Goal: Find specific page/section: Find specific page/section

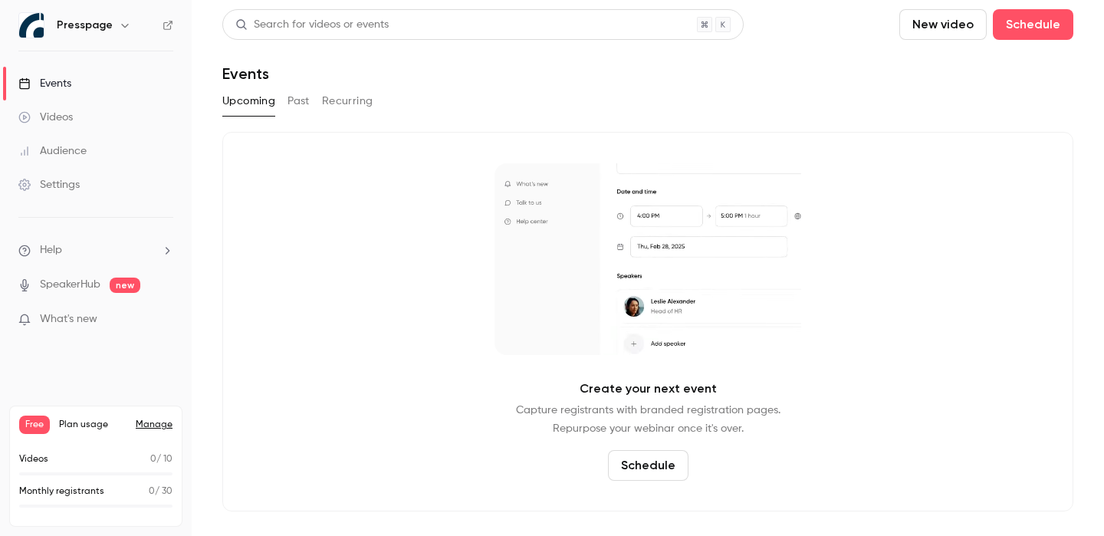
click at [289, 96] on button "Past" at bounding box center [298, 101] width 22 height 25
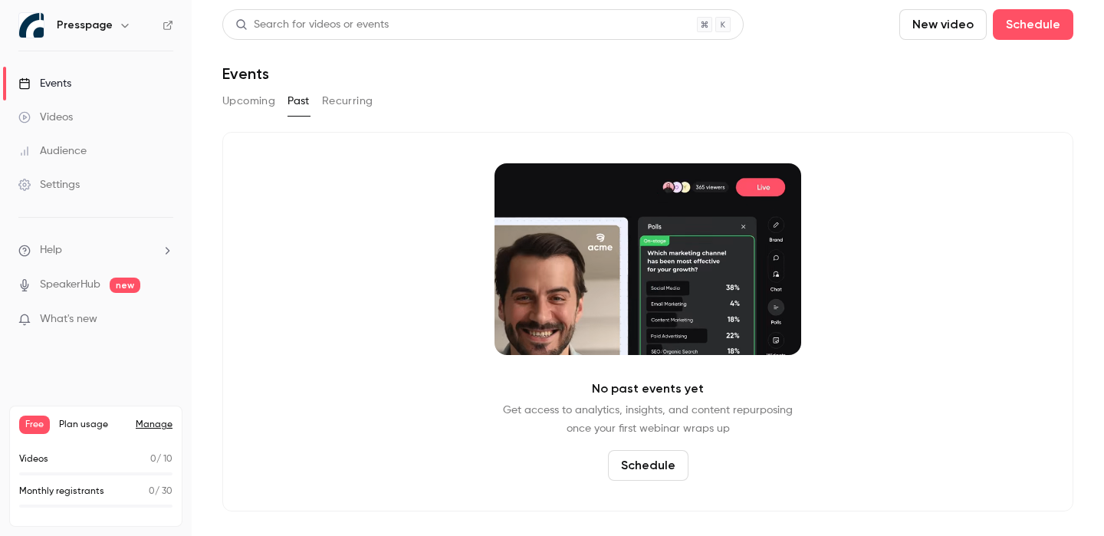
click at [241, 101] on button "Upcoming" at bounding box center [248, 101] width 53 height 25
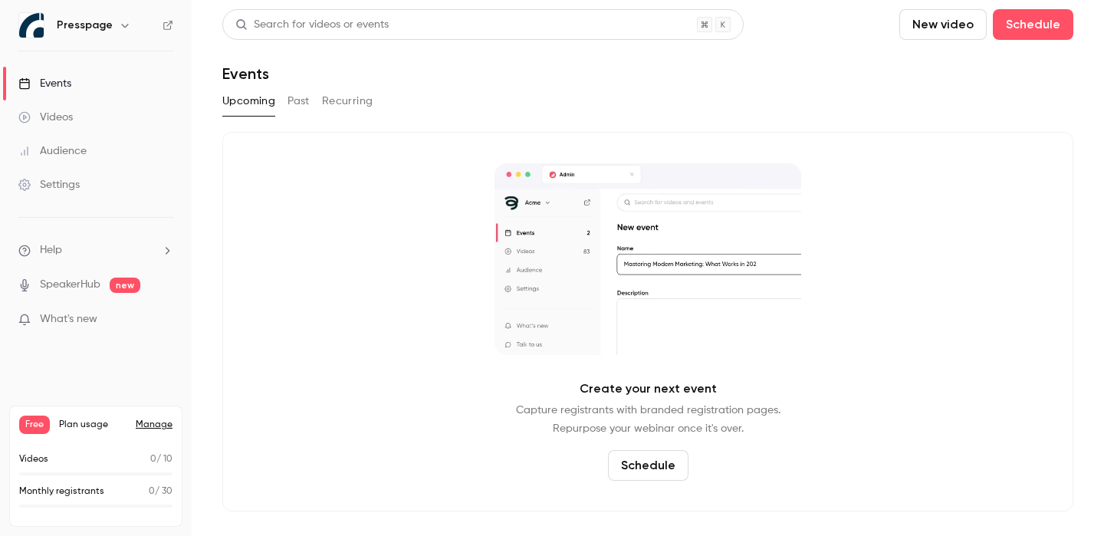
click at [350, 105] on button "Recurring" at bounding box center [347, 101] width 51 height 25
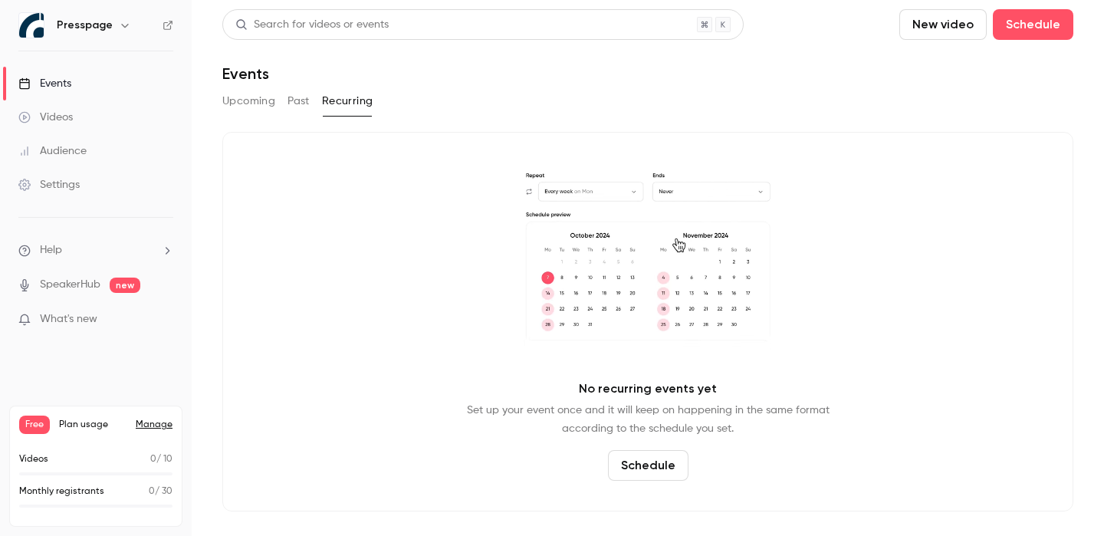
click at [297, 105] on button "Past" at bounding box center [298, 101] width 22 height 25
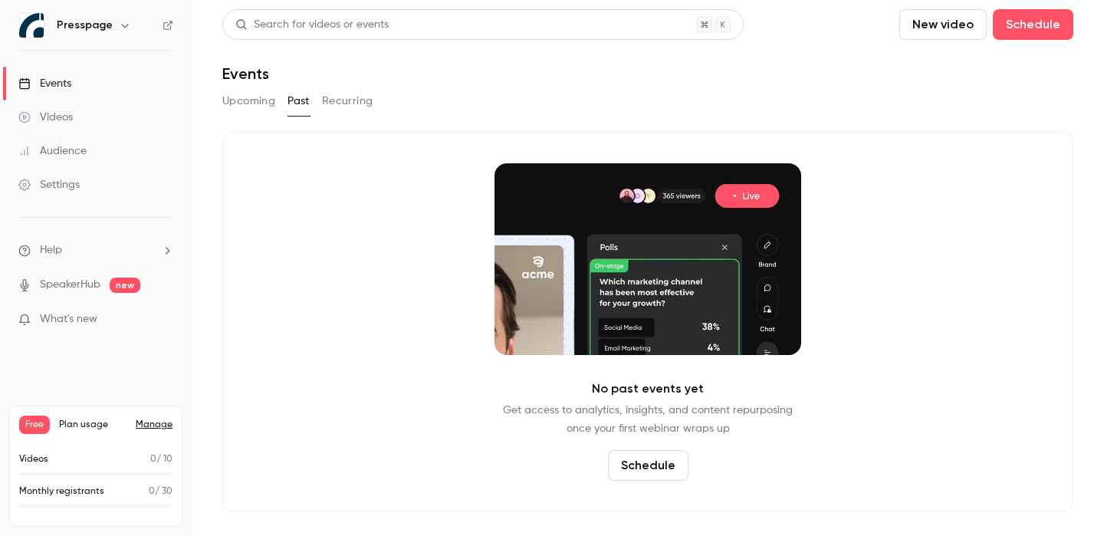
click at [235, 101] on button "Upcoming" at bounding box center [248, 101] width 53 height 25
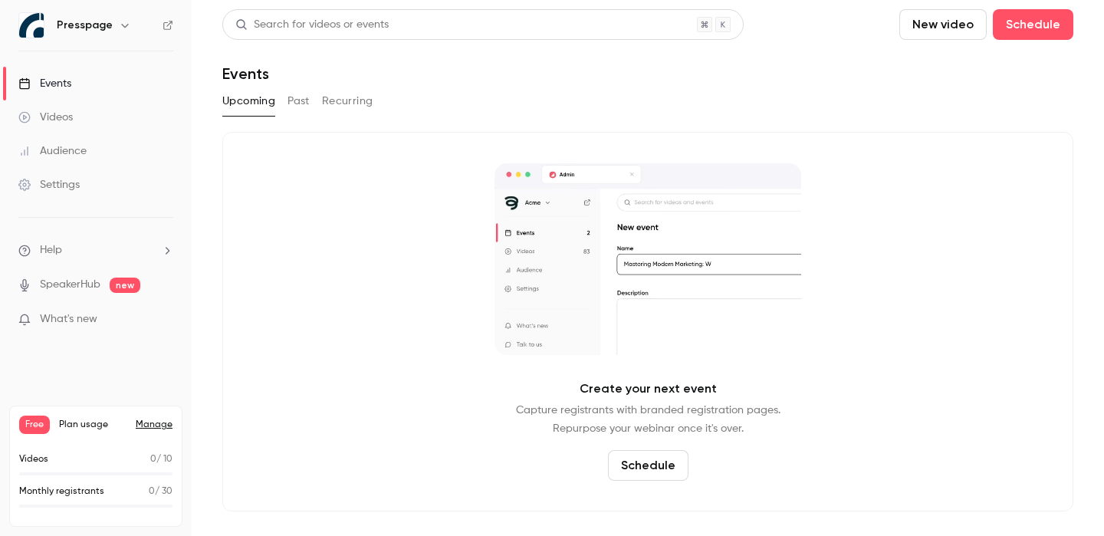
click at [442, 87] on div "Search for videos or events New video Schedule Events Upcoming Past Recurring C…" at bounding box center [647, 260] width 851 height 502
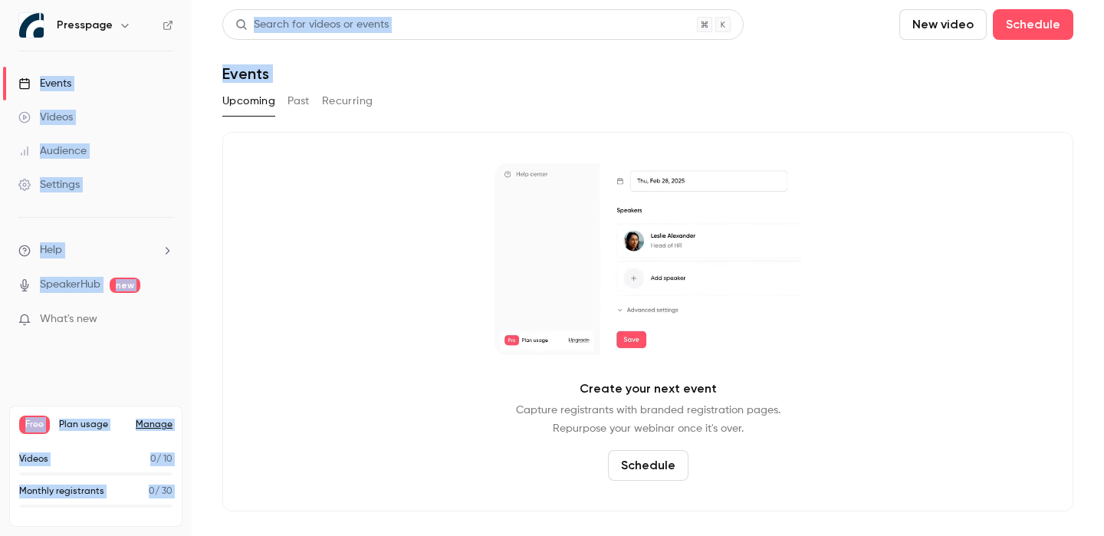
drag, startPoint x: 431, startPoint y: 110, endPoint x: 189, endPoint y: 60, distance: 246.7
click at [189, 60] on div "Presspage Events Videos Audience Settings Help SpeakerHub new What's new Free P…" at bounding box center [552, 268] width 1104 height 536
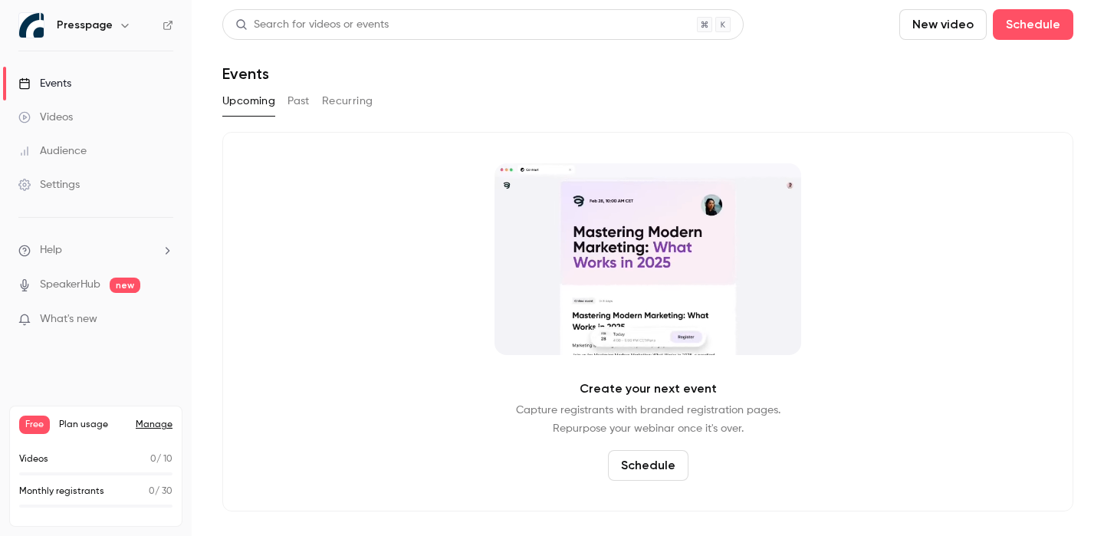
click at [189, 60] on ul "Events Videos Audience Settings" at bounding box center [96, 134] width 192 height 166
drag, startPoint x: 218, startPoint y: 71, endPoint x: 453, endPoint y: 108, distance: 238.3
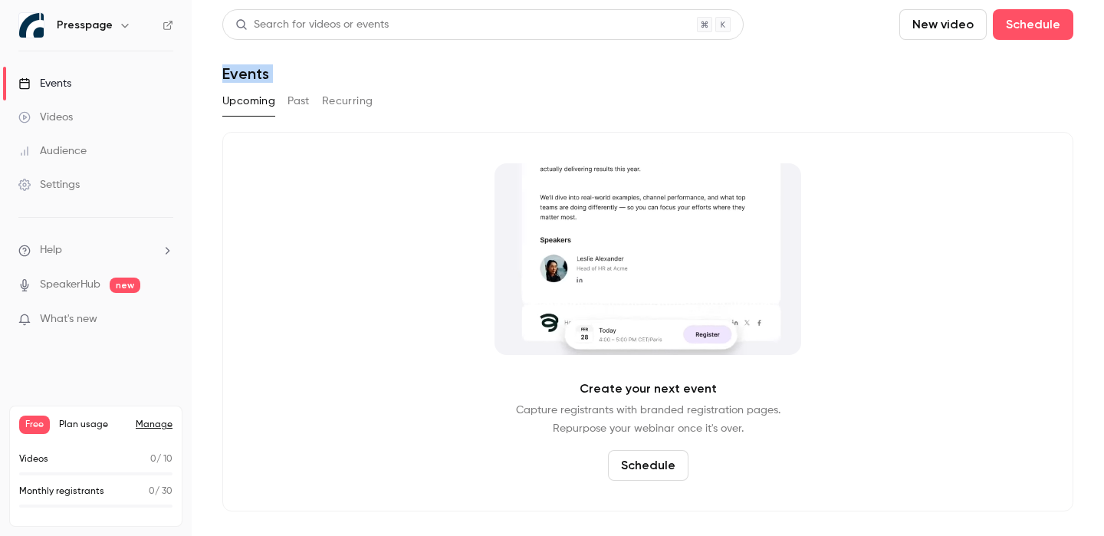
click at [453, 108] on main "Search for videos or events New video Schedule Events Upcoming Past Recurring C…" at bounding box center [648, 268] width 912 height 536
click at [453, 108] on div "Upcoming Past Recurring" at bounding box center [647, 101] width 851 height 25
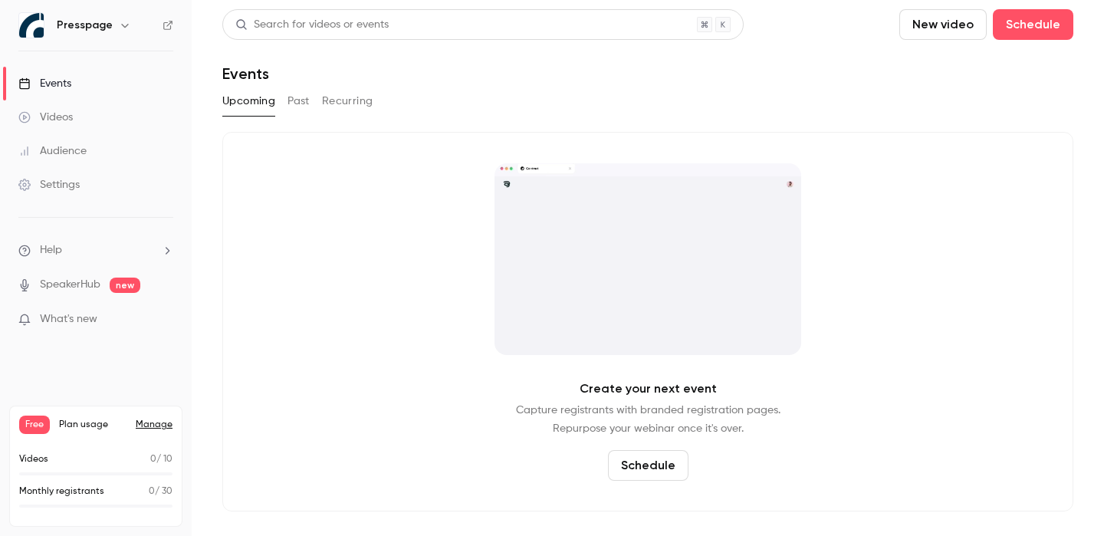
click at [456, 87] on div "Search for videos or events New video Schedule Events Upcoming Past Recurring C…" at bounding box center [647, 260] width 851 height 502
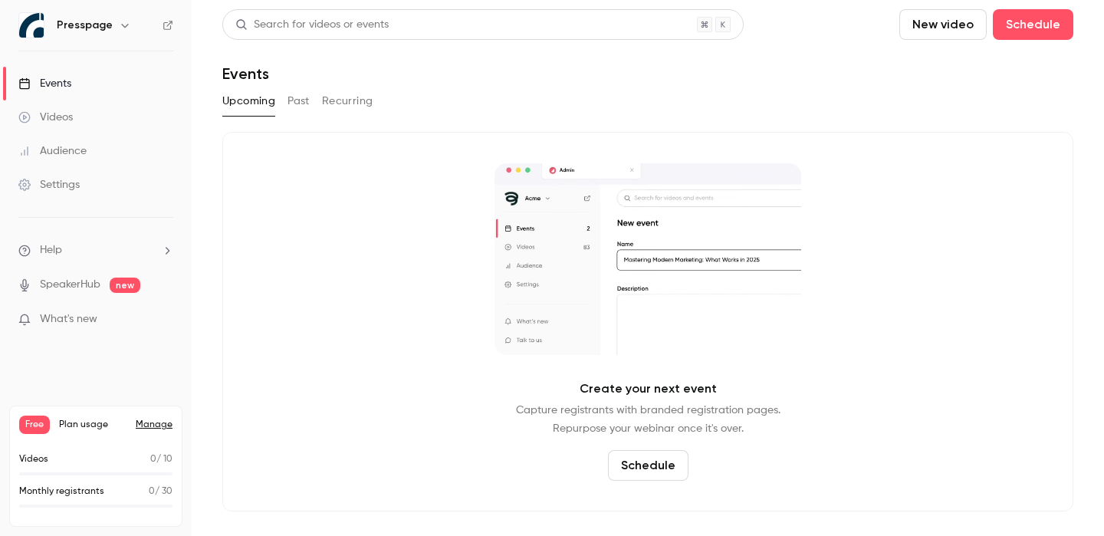
click at [238, 68] on h1 "Events" at bounding box center [245, 73] width 47 height 18
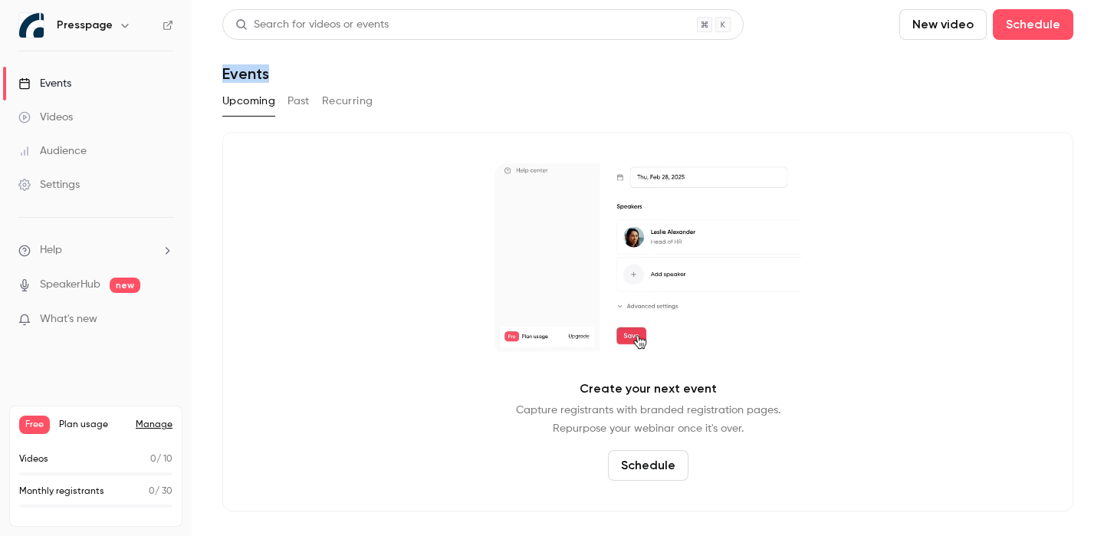
click at [238, 68] on h1 "Events" at bounding box center [245, 73] width 47 height 18
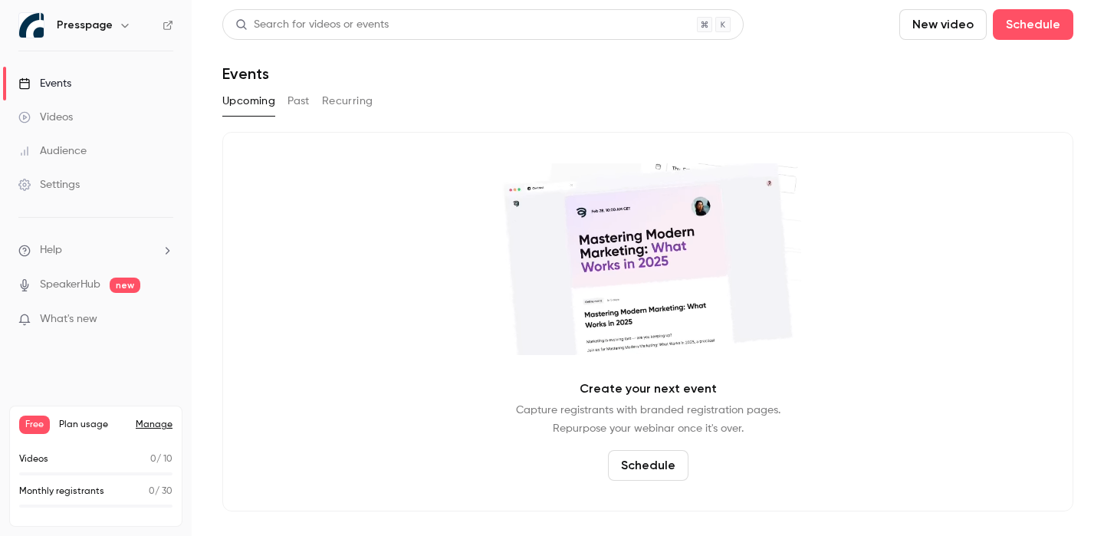
click at [291, 82] on div "Events" at bounding box center [647, 73] width 851 height 18
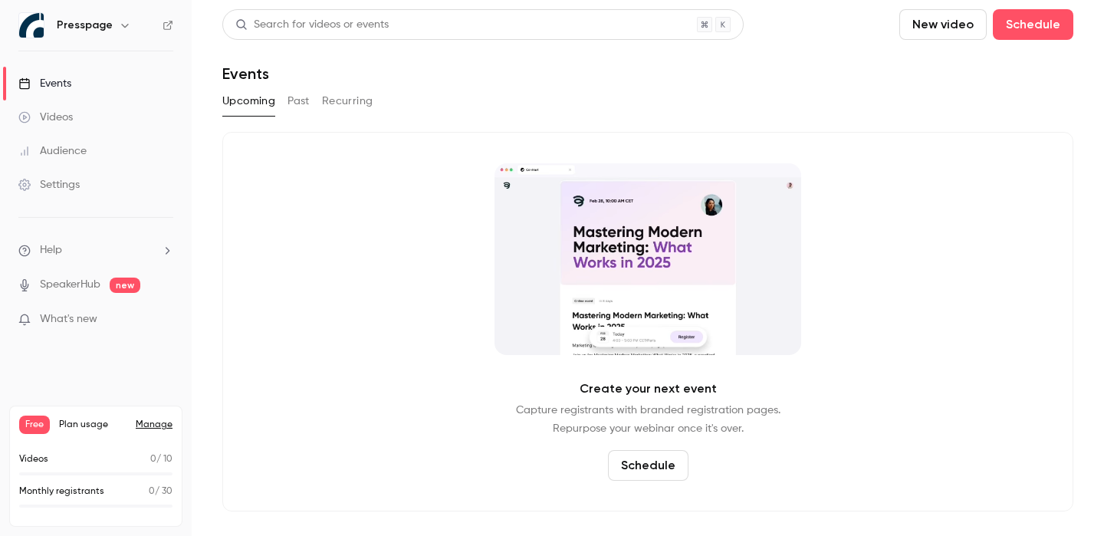
click at [236, 82] on h1 "Events" at bounding box center [245, 73] width 47 height 18
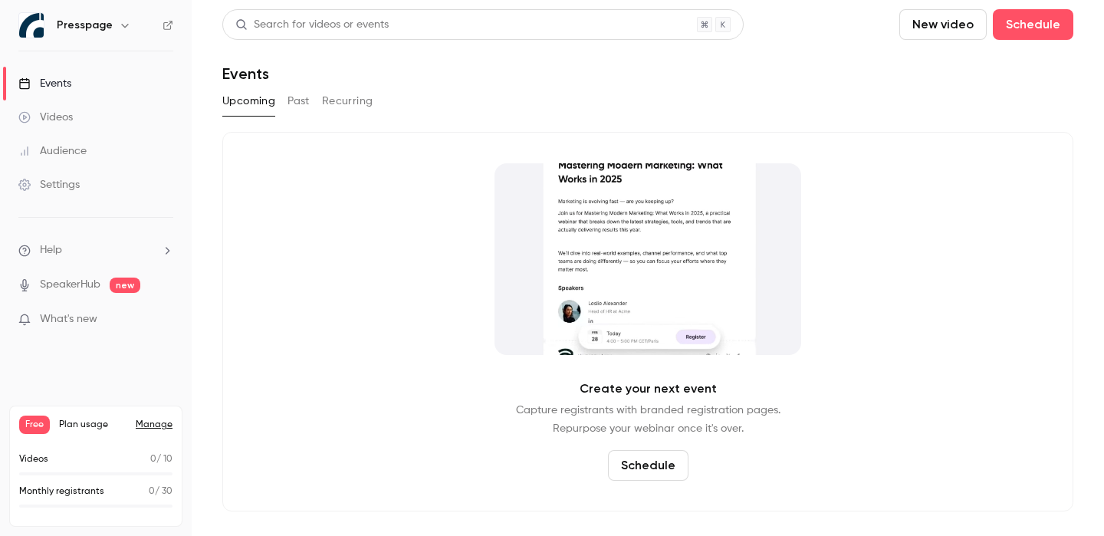
click at [235, 75] on h1 "Events" at bounding box center [245, 73] width 47 height 18
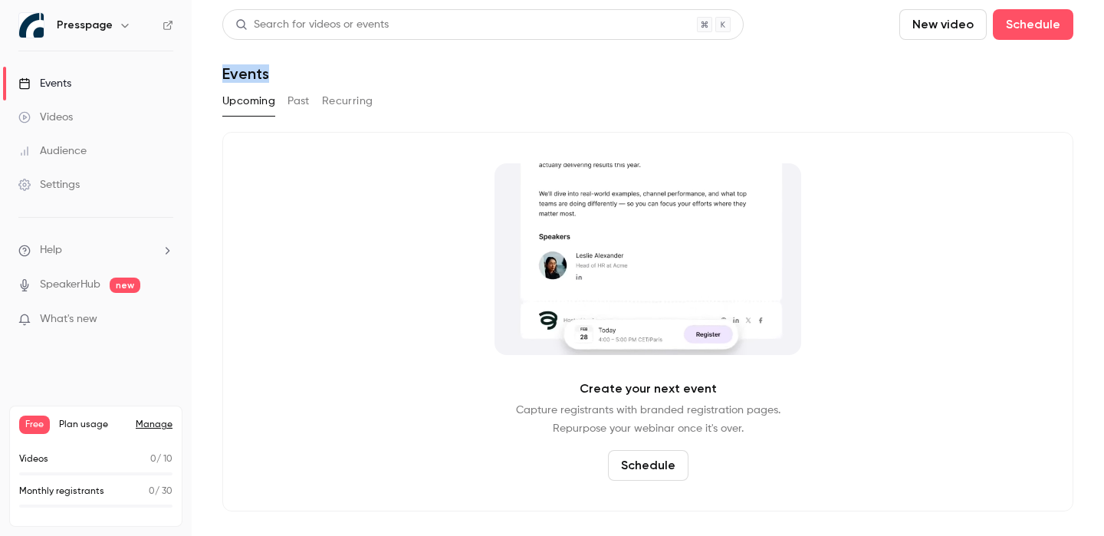
click at [235, 75] on h1 "Events" at bounding box center [245, 73] width 47 height 18
click at [149, 428] on link "Manage" at bounding box center [154, 424] width 37 height 12
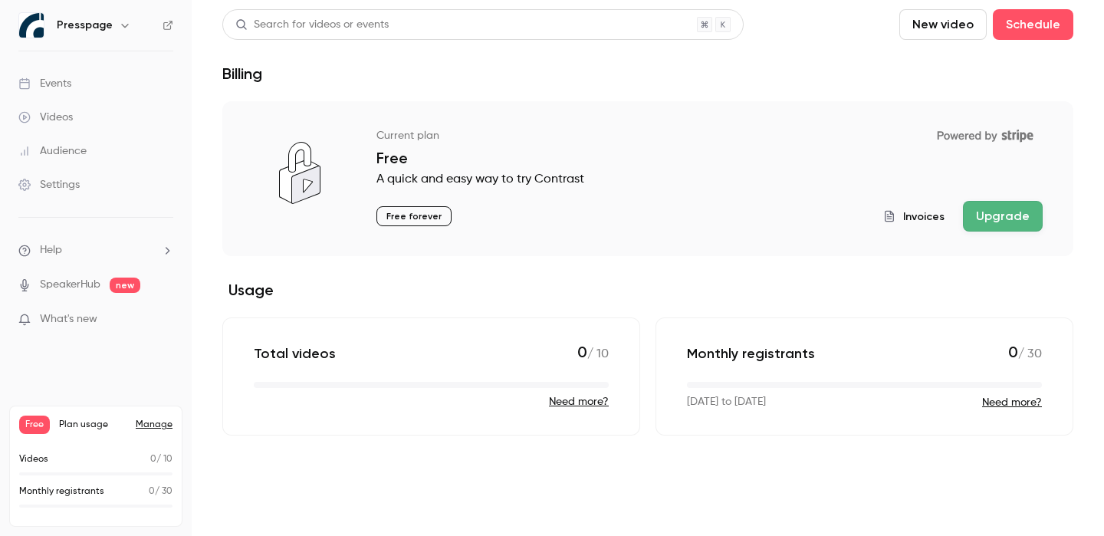
click at [678, 287] on h2 "Usage" at bounding box center [647, 290] width 851 height 18
